Goal: Leave review/rating: Leave review/rating

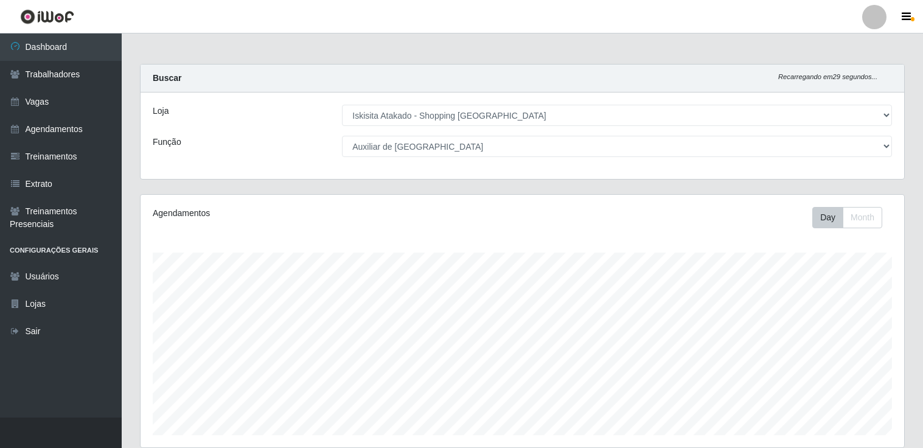
select select "424"
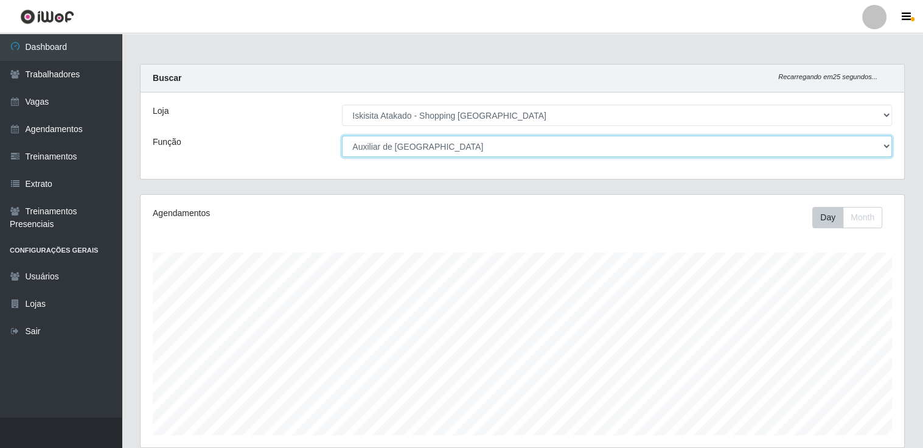
click at [509, 146] on select "[Selecione...] Auxiliar de Estacionamento Auxiliar de Estacionamento + Auxiliar…" at bounding box center [617, 146] width 550 height 21
click at [342, 136] on select "[Selecione...] Auxiliar de Estacionamento Auxiliar de Estacionamento + Auxiliar…" at bounding box center [617, 146] width 550 height 21
click at [576, 143] on select "[Selecione...] Auxiliar de Estacionamento Auxiliar de Estacionamento + Auxiliar…" at bounding box center [617, 146] width 550 height 21
select select "22"
click at [342, 136] on select "[Selecione...] Auxiliar de Estacionamento Auxiliar de Estacionamento + Auxiliar…" at bounding box center [617, 146] width 550 height 21
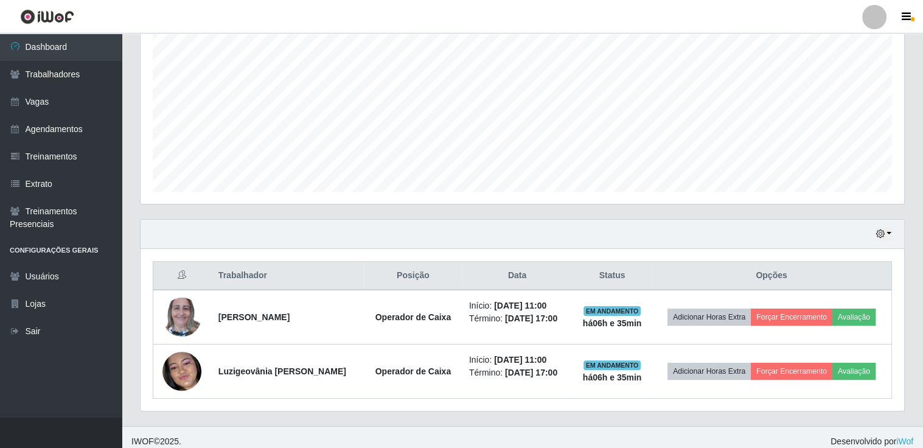
scroll to position [250, 0]
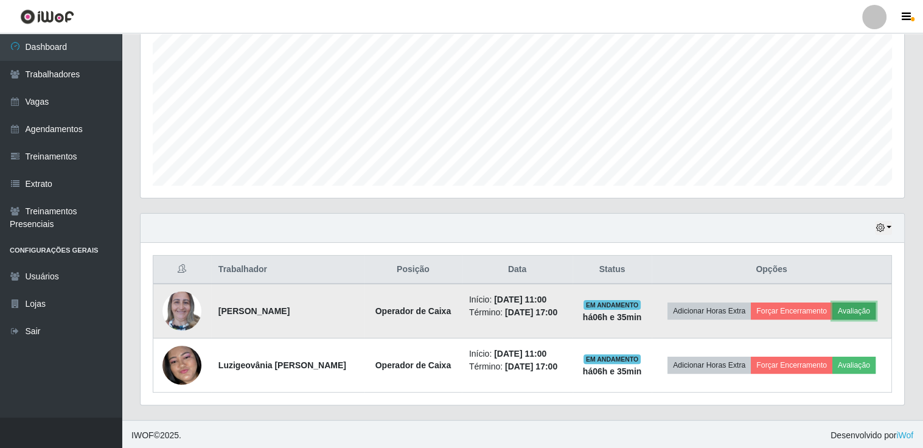
click at [852, 307] on button "Avaliação" at bounding box center [854, 310] width 43 height 17
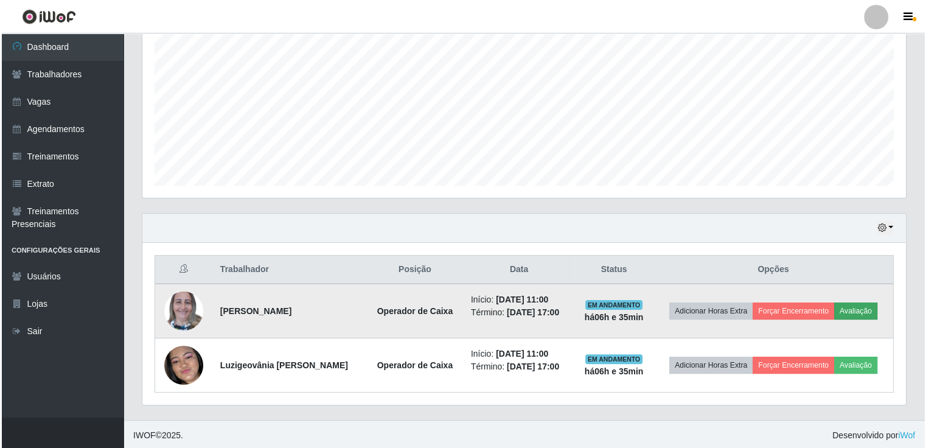
scroll to position [253, 758]
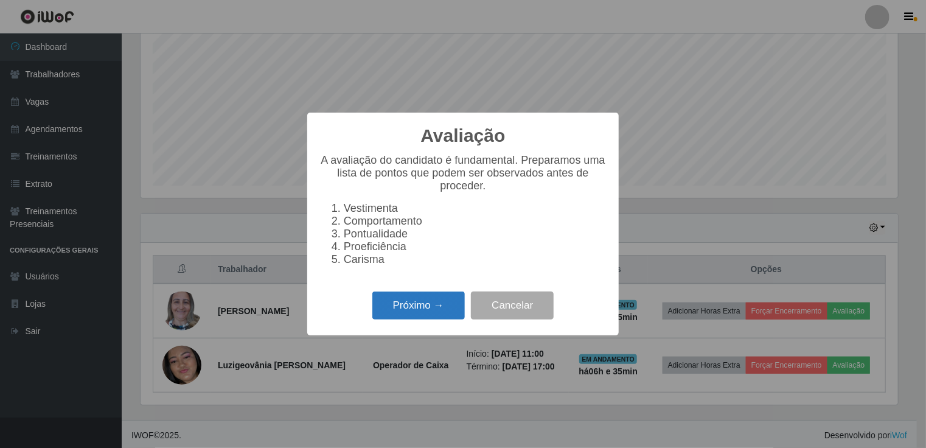
click at [419, 312] on button "Próximo →" at bounding box center [418, 306] width 93 height 29
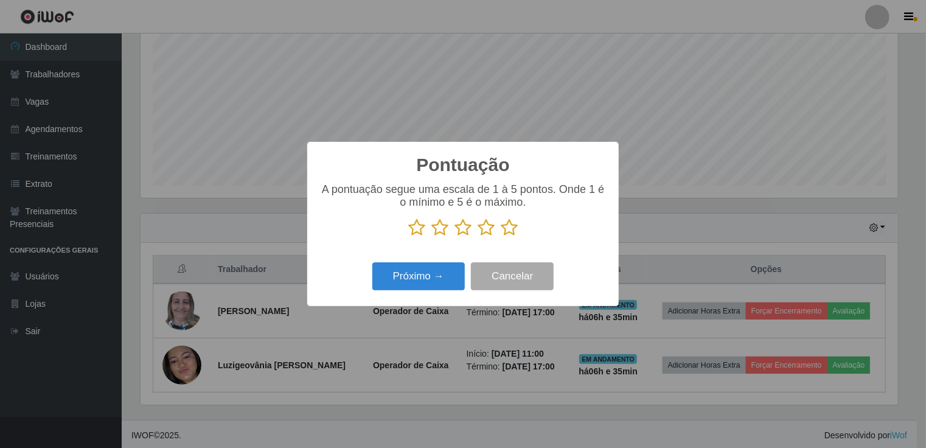
scroll to position [608371, 607865]
click at [507, 231] on icon at bounding box center [509, 227] width 17 height 18
click at [501, 237] on input "radio" at bounding box center [501, 237] width 0 height 0
click at [407, 277] on button "Próximo →" at bounding box center [418, 276] width 93 height 29
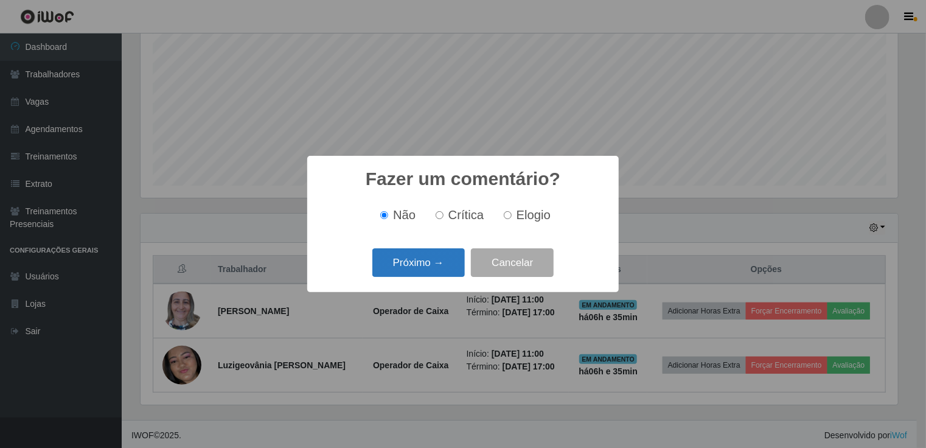
click at [458, 260] on button "Próximo →" at bounding box center [418, 262] width 93 height 29
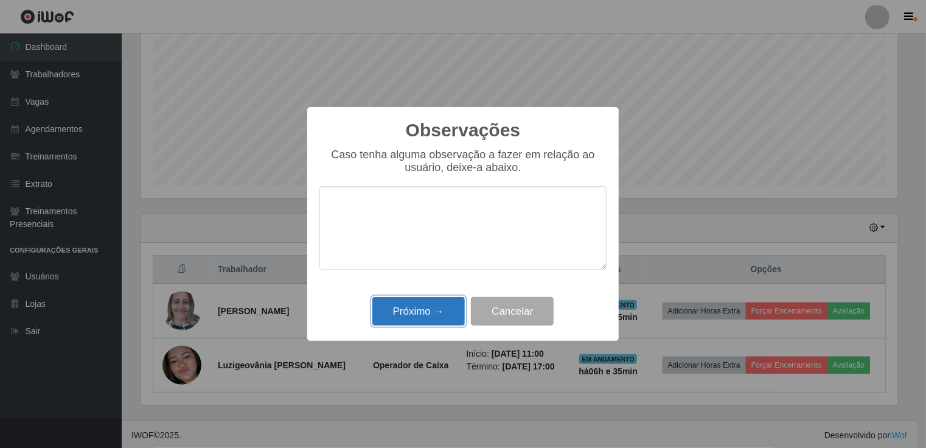
click at [436, 304] on button "Próximo →" at bounding box center [418, 311] width 93 height 29
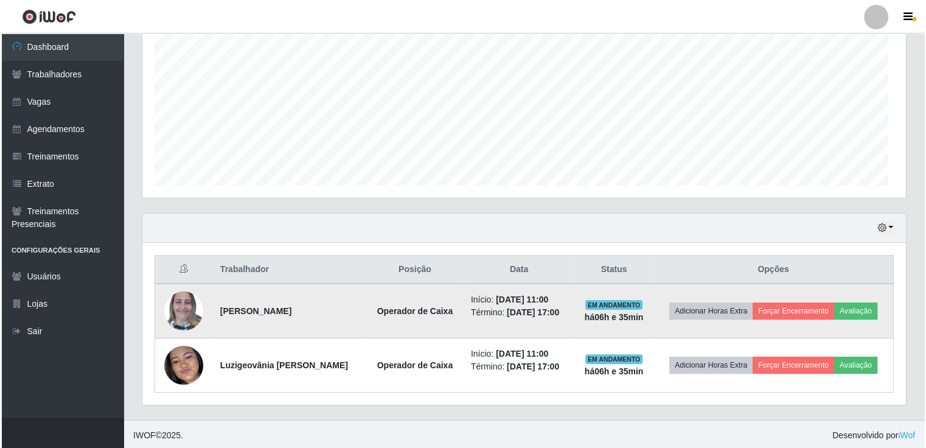
scroll to position [253, 764]
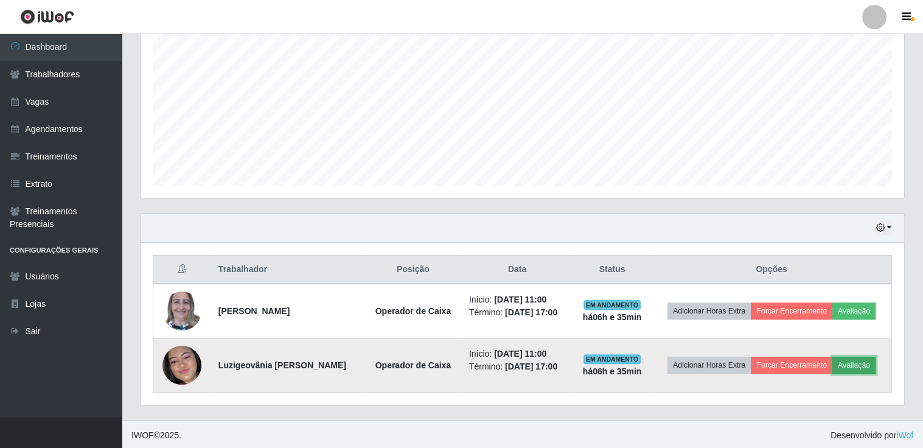
click at [859, 365] on button "Avaliação" at bounding box center [854, 365] width 43 height 17
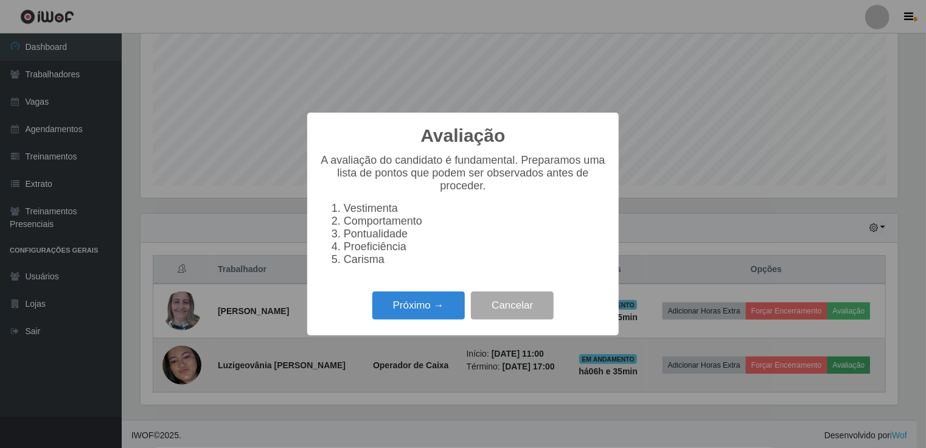
scroll to position [253, 758]
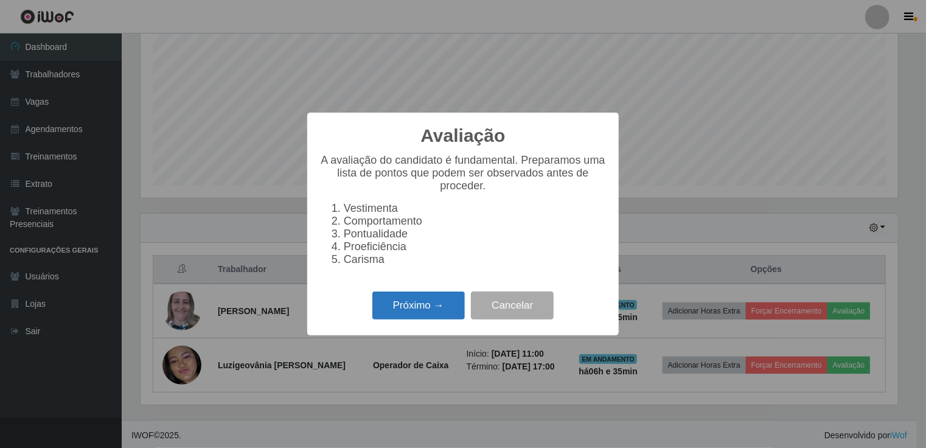
click at [413, 318] on button "Próximo →" at bounding box center [418, 306] width 93 height 29
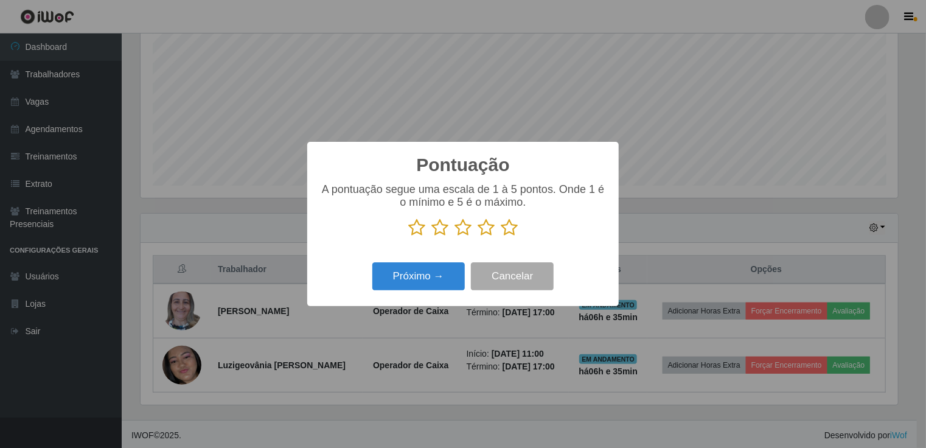
scroll to position [608371, 607865]
click at [513, 228] on icon at bounding box center [509, 227] width 17 height 18
click at [501, 237] on input "radio" at bounding box center [501, 237] width 0 height 0
click at [416, 279] on button "Próximo →" at bounding box center [418, 276] width 93 height 29
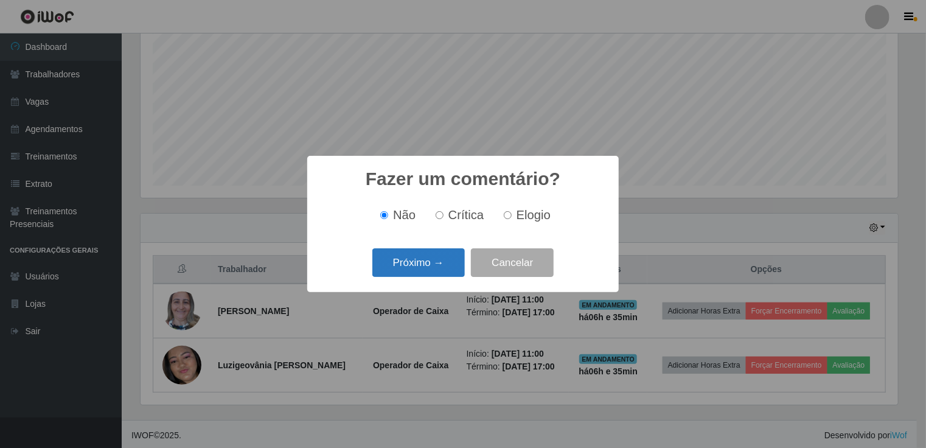
click at [422, 264] on button "Próximo →" at bounding box center [418, 262] width 93 height 29
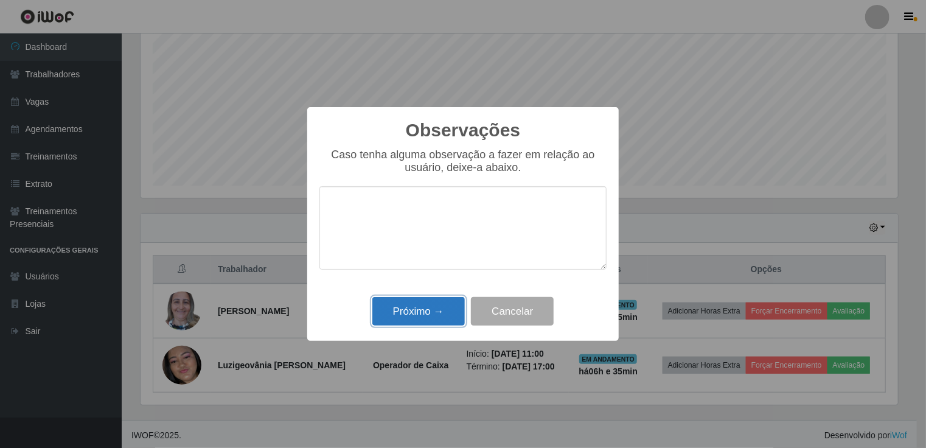
click at [424, 313] on button "Próximo →" at bounding box center [418, 311] width 93 height 29
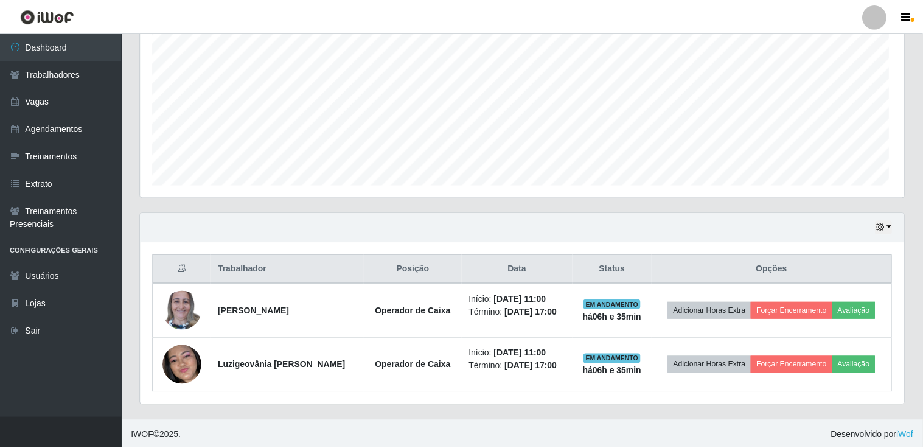
scroll to position [253, 764]
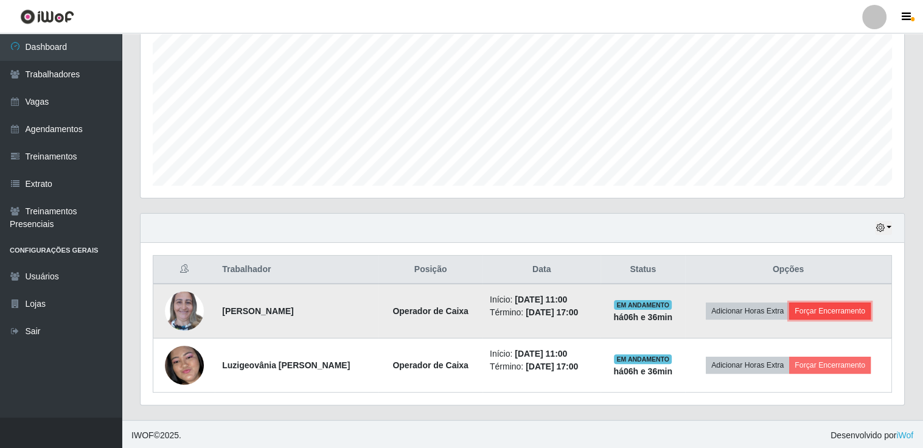
click at [822, 309] on button "Forçar Encerramento" at bounding box center [830, 310] width 82 height 17
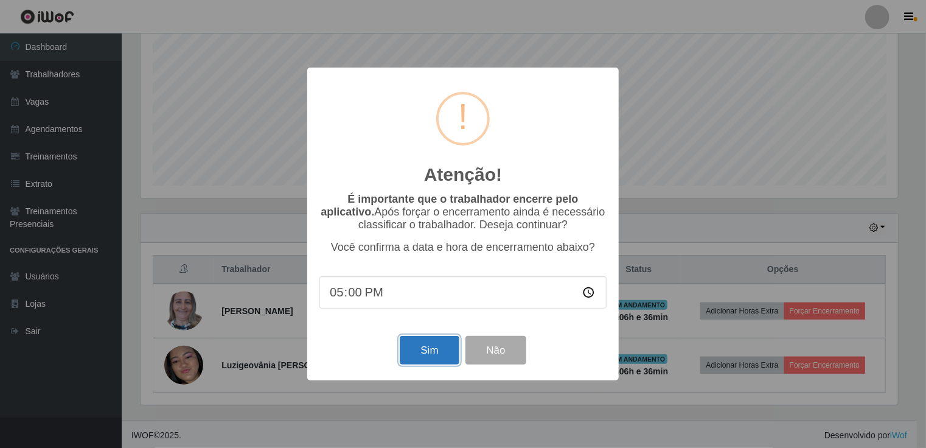
click at [447, 353] on button "Sim" at bounding box center [429, 350] width 59 height 29
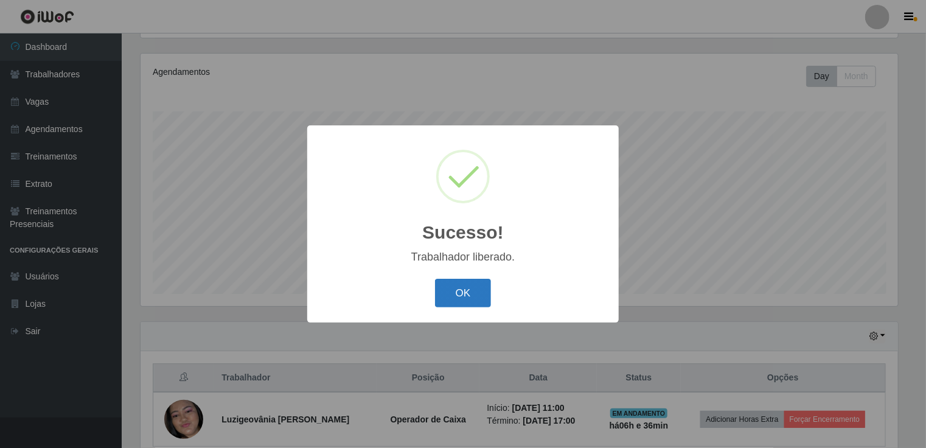
click at [472, 301] on button "OK" at bounding box center [463, 293] width 57 height 29
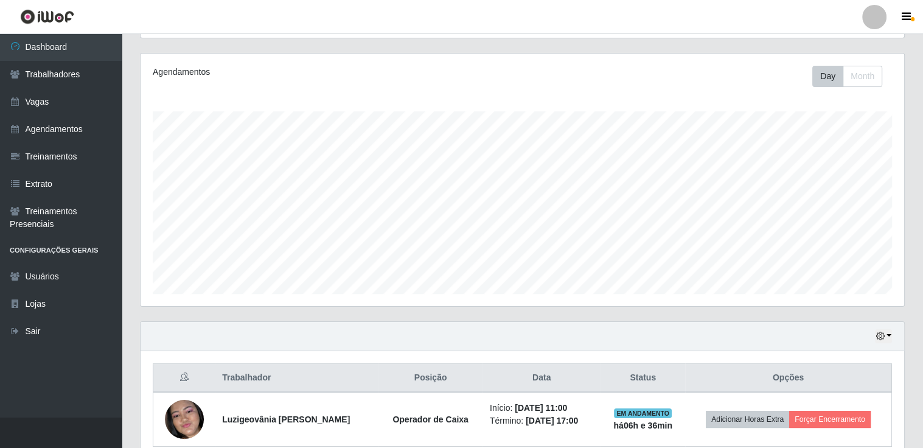
scroll to position [195, 0]
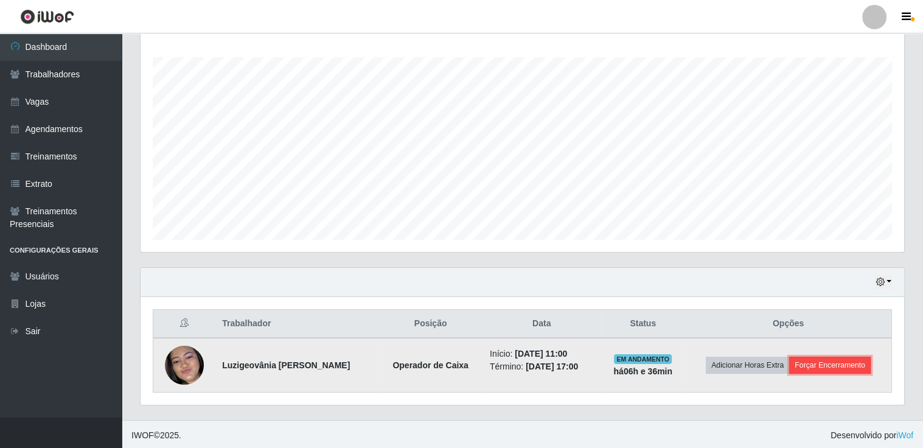
click at [850, 366] on button "Forçar Encerramento" at bounding box center [830, 365] width 82 height 17
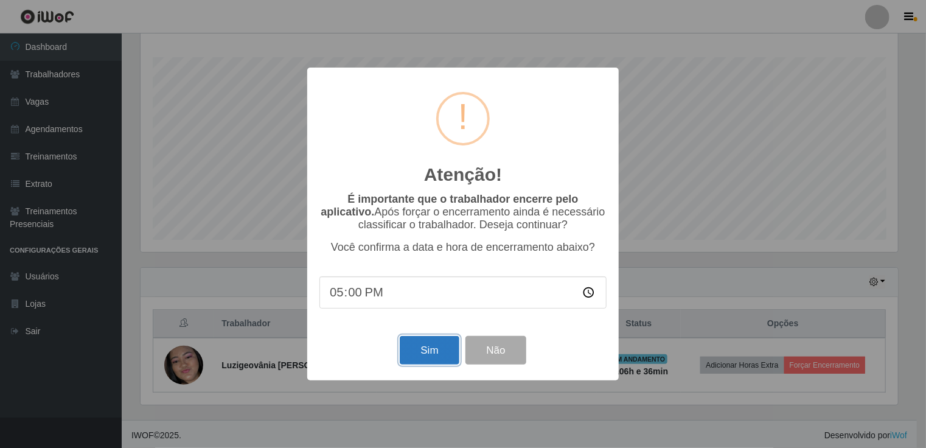
click at [419, 360] on button "Sim" at bounding box center [429, 350] width 59 height 29
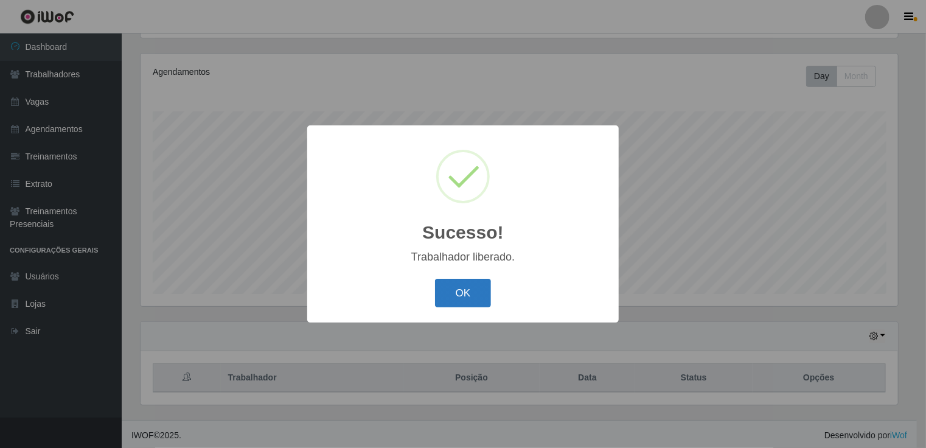
click at [441, 301] on button "OK" at bounding box center [463, 293] width 57 height 29
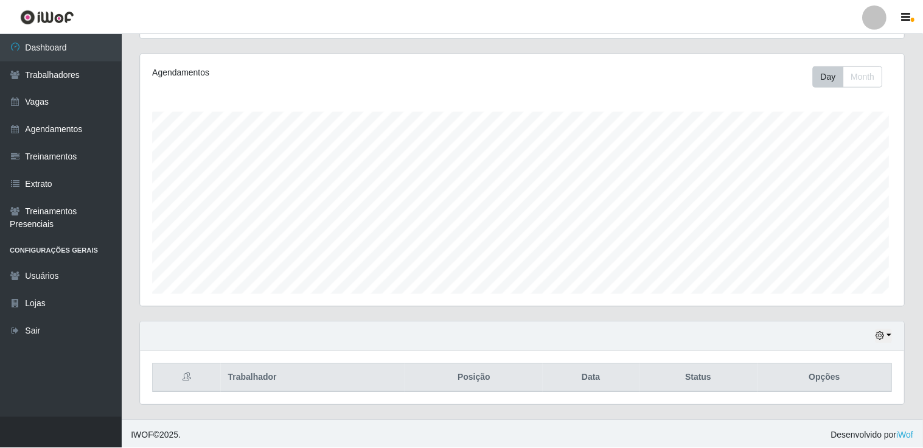
scroll to position [0, 0]
